Goal: Register for event/course

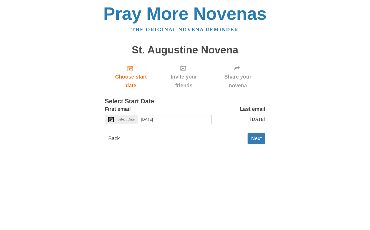
click at [112, 122] on icon at bounding box center [110, 119] width 5 height 5
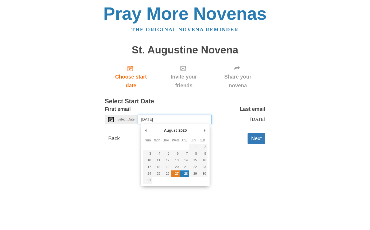
type input "[DATE]"
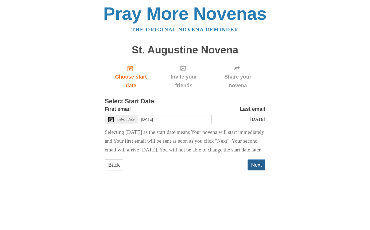
click at [256, 170] on button "Next" at bounding box center [256, 165] width 18 height 11
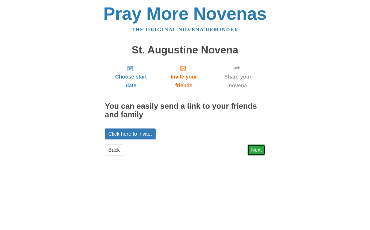
click at [257, 150] on link "Next" at bounding box center [256, 150] width 18 height 11
